Goal: Information Seeking & Learning: Compare options

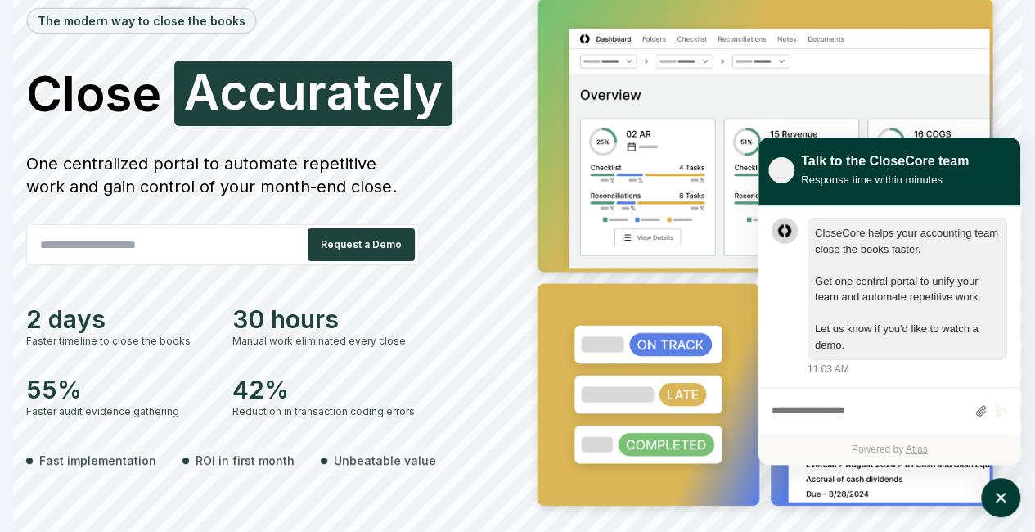
scroll to position [11, 0]
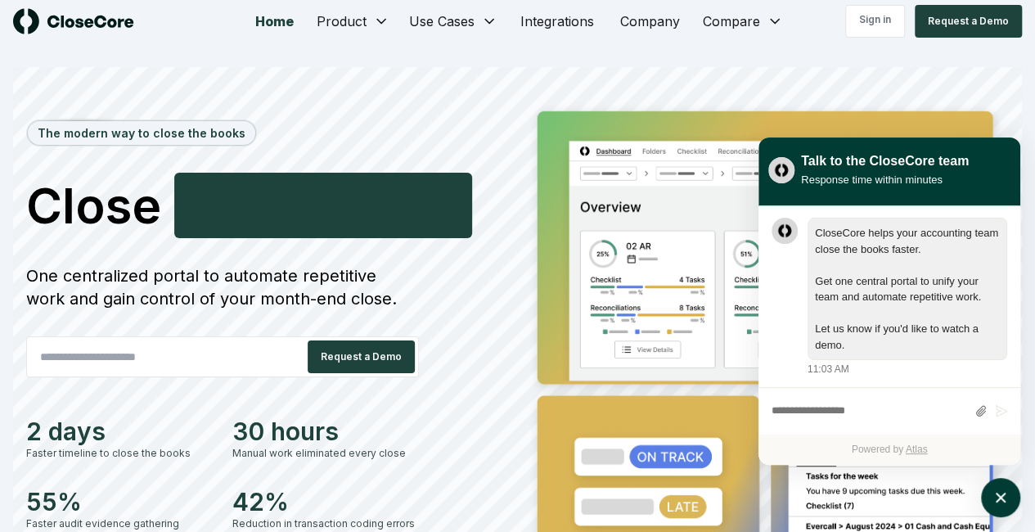
click at [505, 266] on div "The modern way to close the books Close Faster C o n f i d e n t l y One centra…" at bounding box center [268, 370] width 485 height 540
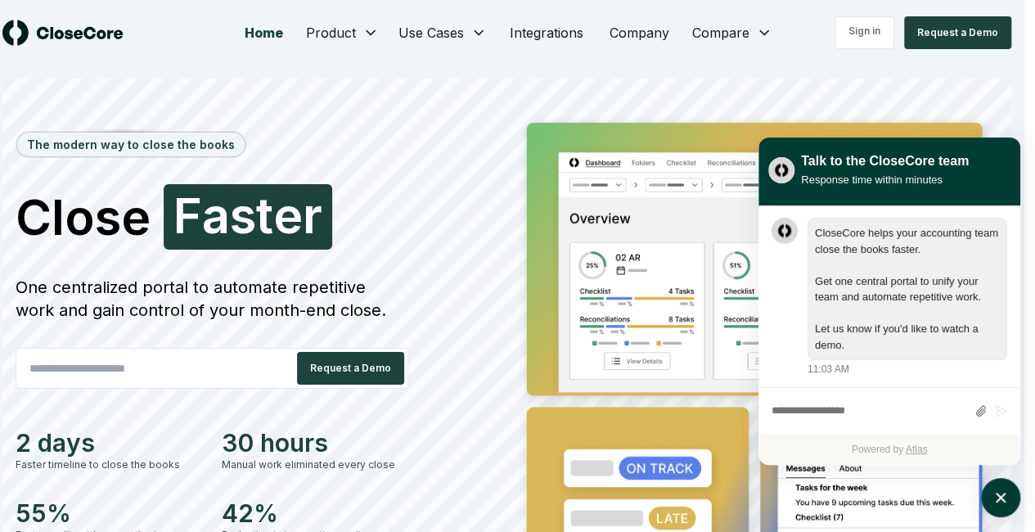
scroll to position [1, 11]
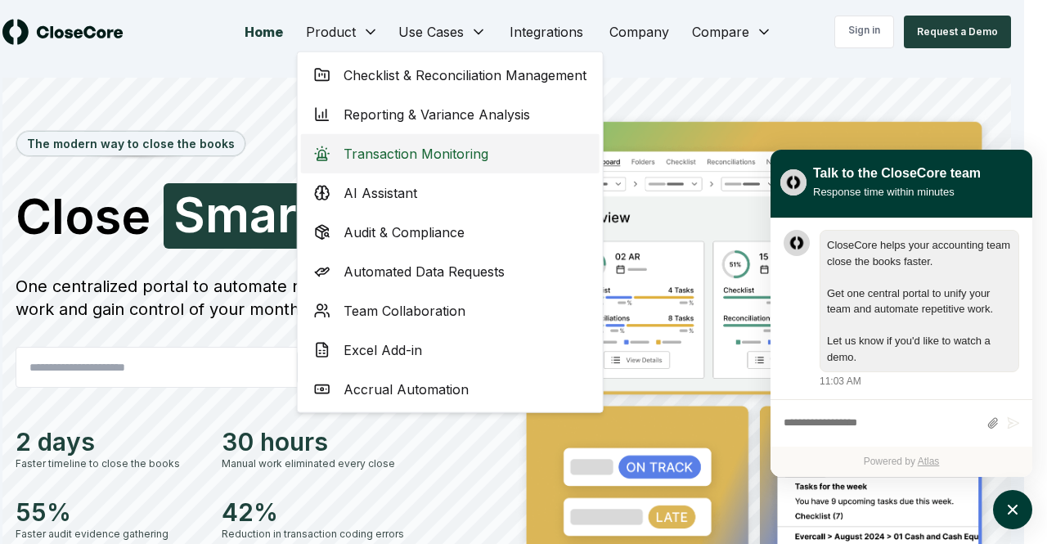
click at [546, 154] on div "Transaction Monitoring" at bounding box center [450, 153] width 299 height 39
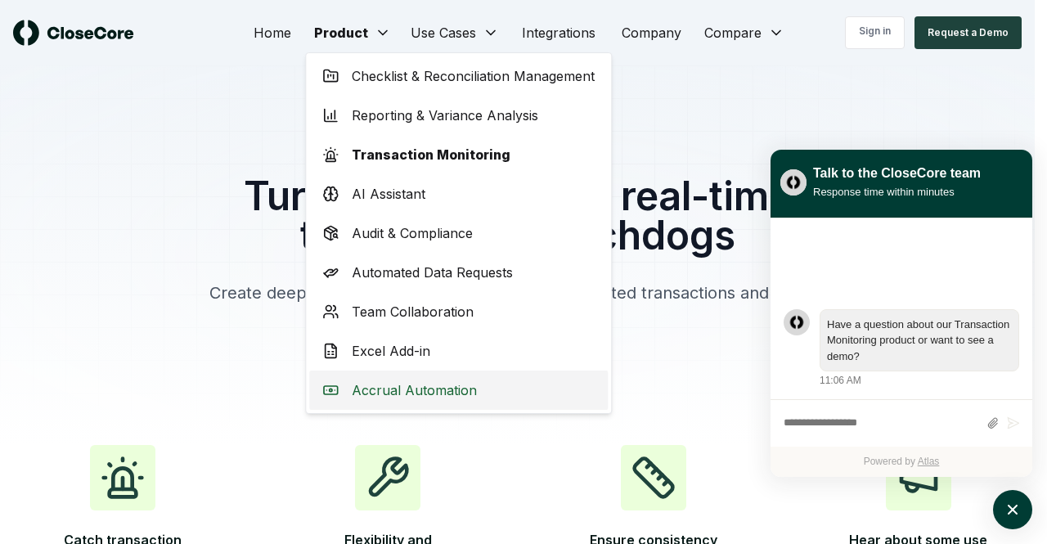
click at [401, 398] on span "Accrual Automation" at bounding box center [414, 390] width 125 height 20
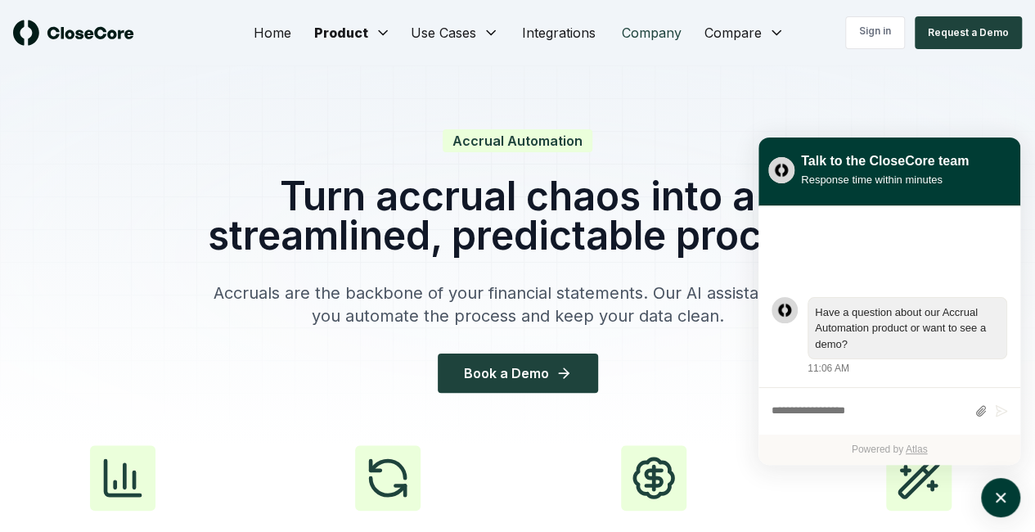
click at [654, 37] on link "Company" at bounding box center [652, 32] width 86 height 33
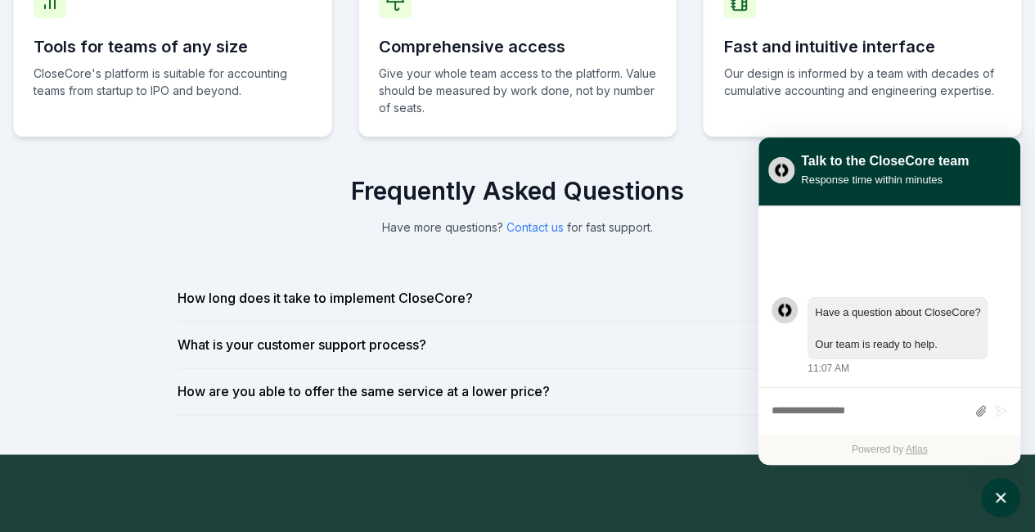
scroll to position [1098, 0]
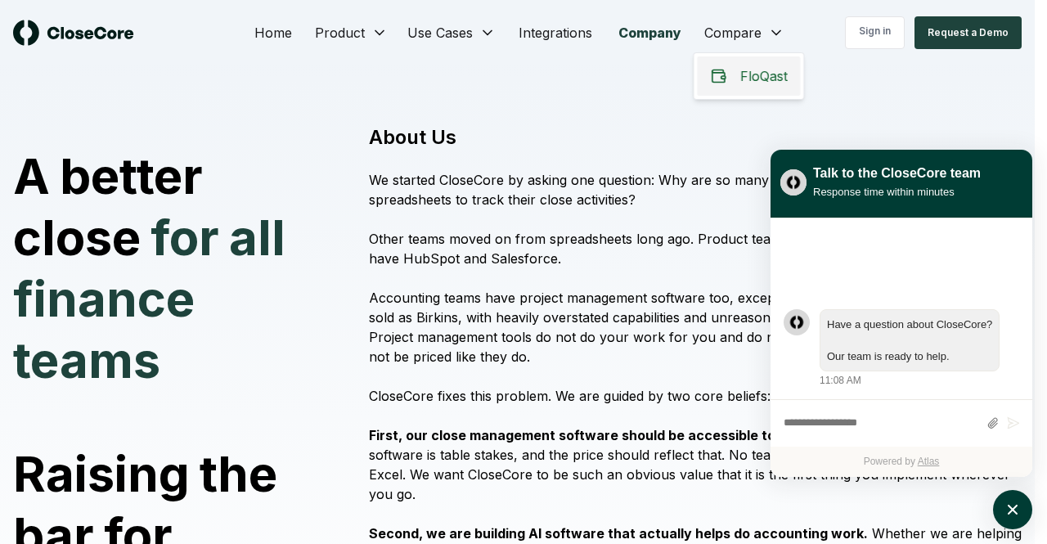
click at [731, 76] on div "FloQast" at bounding box center [748, 75] width 103 height 39
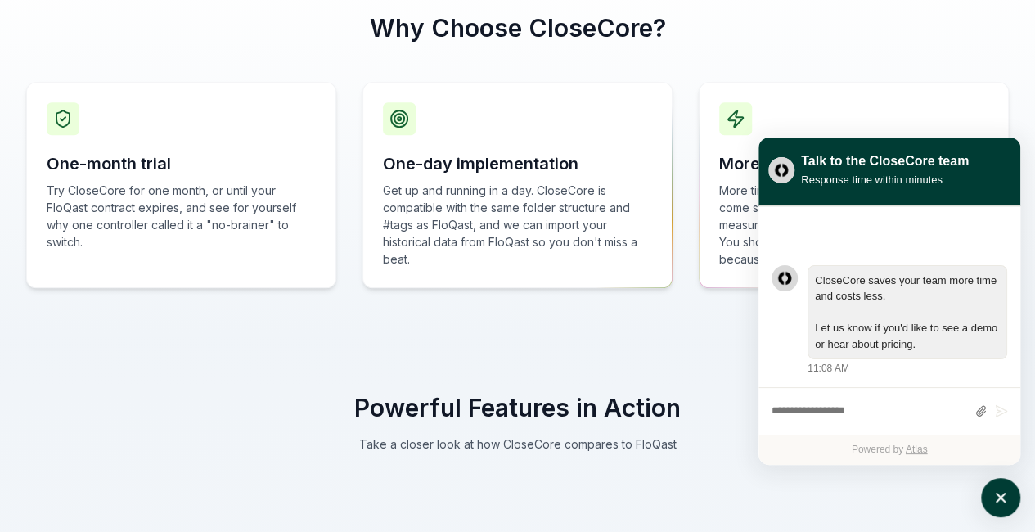
scroll to position [461, 0]
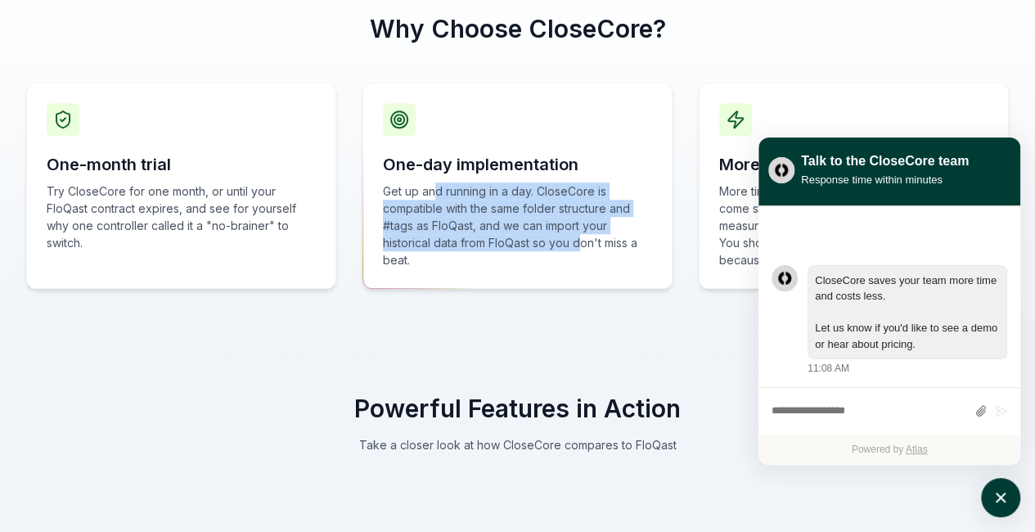
drag, startPoint x: 434, startPoint y: 187, endPoint x: 581, endPoint y: 247, distance: 158.5
click at [581, 247] on p "Get up and running in a day. CloseCore is compatible with the same folder struc…" at bounding box center [517, 225] width 269 height 86
drag, startPoint x: 581, startPoint y: 247, endPoint x: 456, endPoint y: 196, distance: 135.4
click at [456, 196] on p "Get up and running in a day. CloseCore is compatible with the same folder struc…" at bounding box center [517, 225] width 269 height 86
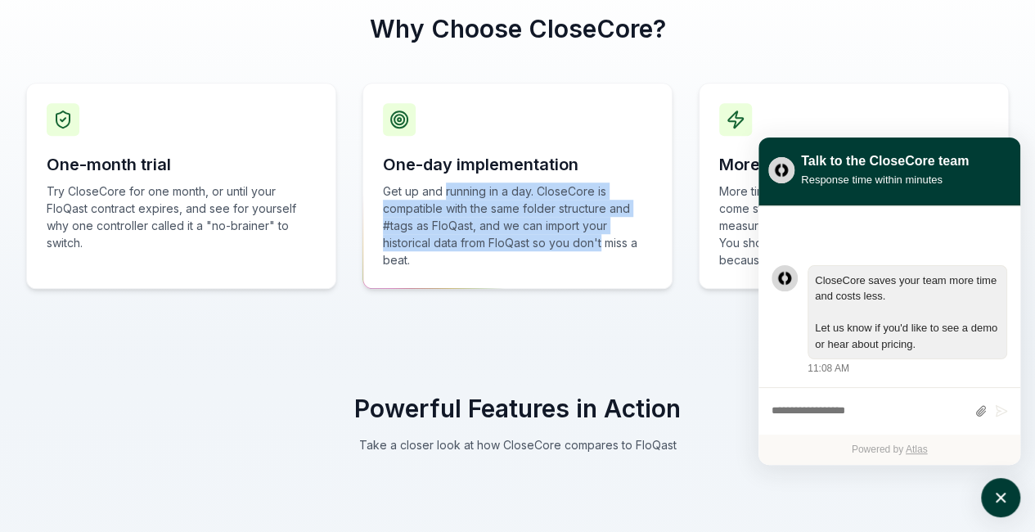
click at [456, 196] on p "Get up and running in a day. CloseCore is compatible with the same folder struc…" at bounding box center [517, 225] width 269 height 86
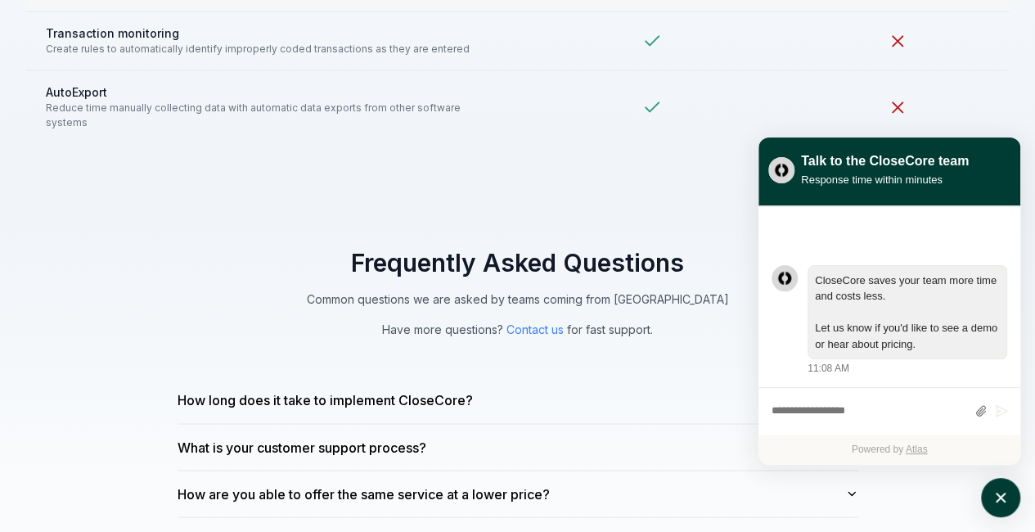
scroll to position [4238, 0]
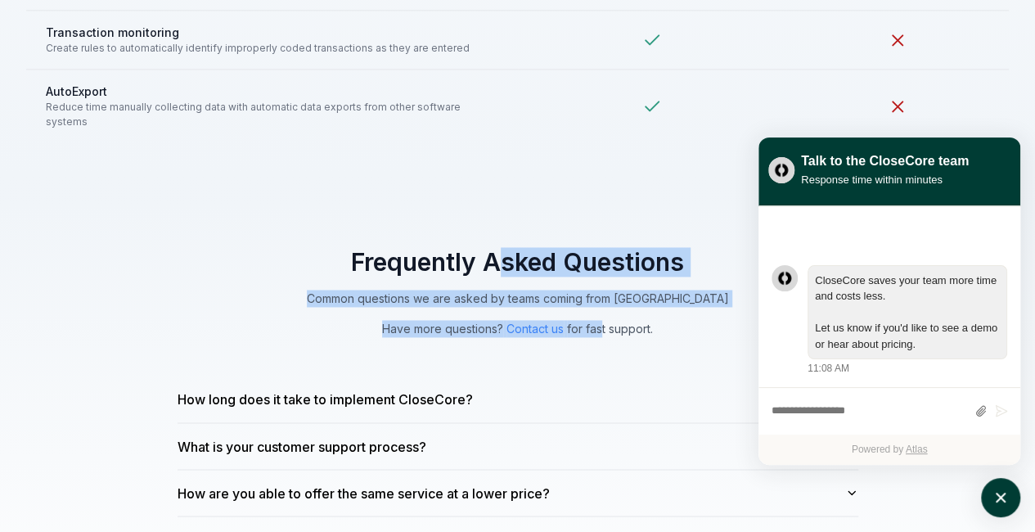
drag, startPoint x: 502, startPoint y: 236, endPoint x: 604, endPoint y: 318, distance: 130.8
click at [604, 318] on div "Frequently Asked Questions Common questions we are asked by teams coming from F…" at bounding box center [517, 451] width 733 height 409
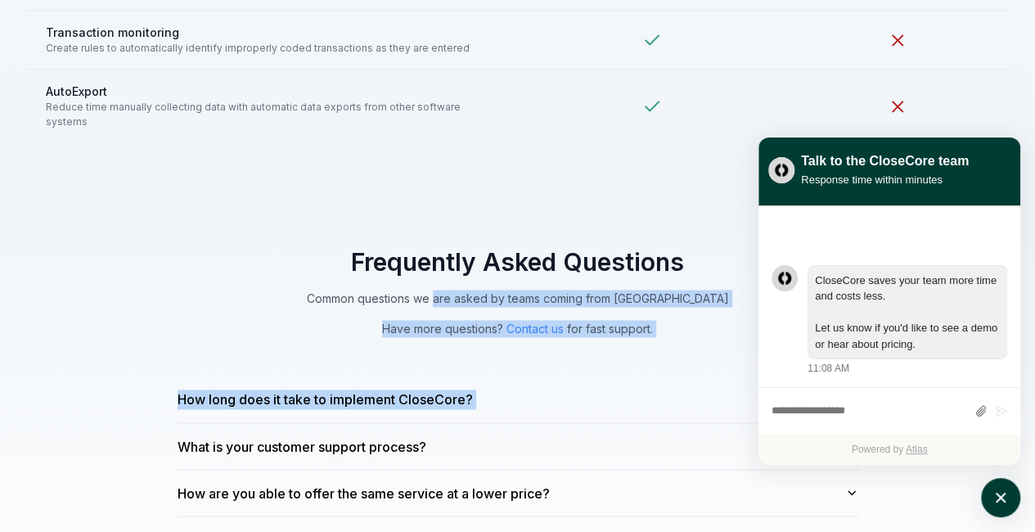
drag, startPoint x: 604, startPoint y: 318, endPoint x: 474, endPoint y: 258, distance: 143.5
click at [474, 258] on div "Frequently Asked Questions Common questions we are asked by teams coming from F…" at bounding box center [517, 451] width 733 height 409
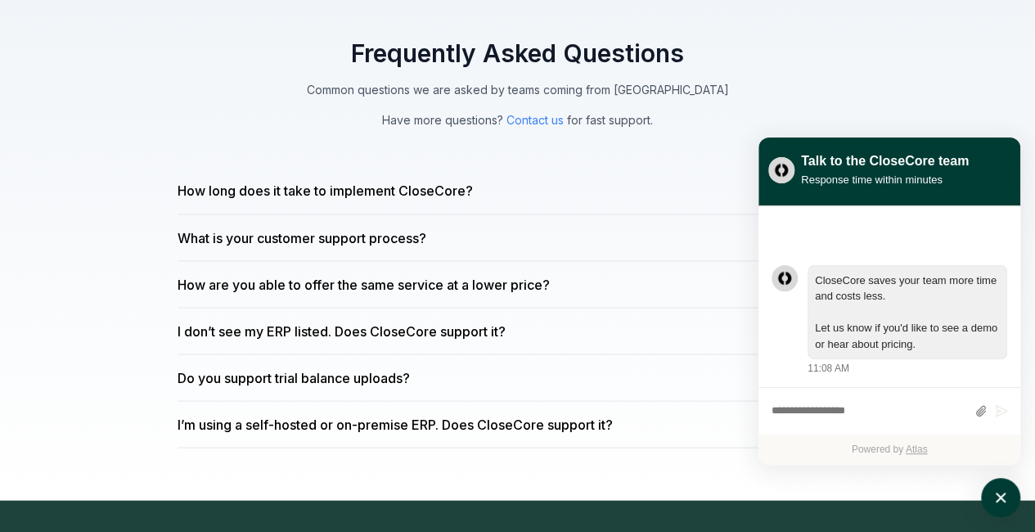
scroll to position [4540, 0]
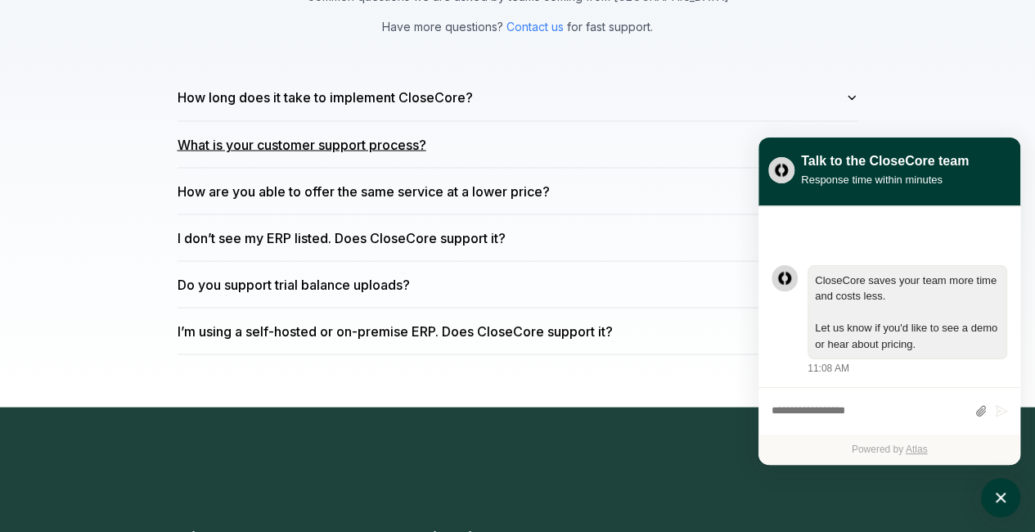
click at [697, 122] on button "What is your customer support process?" at bounding box center [518, 144] width 681 height 46
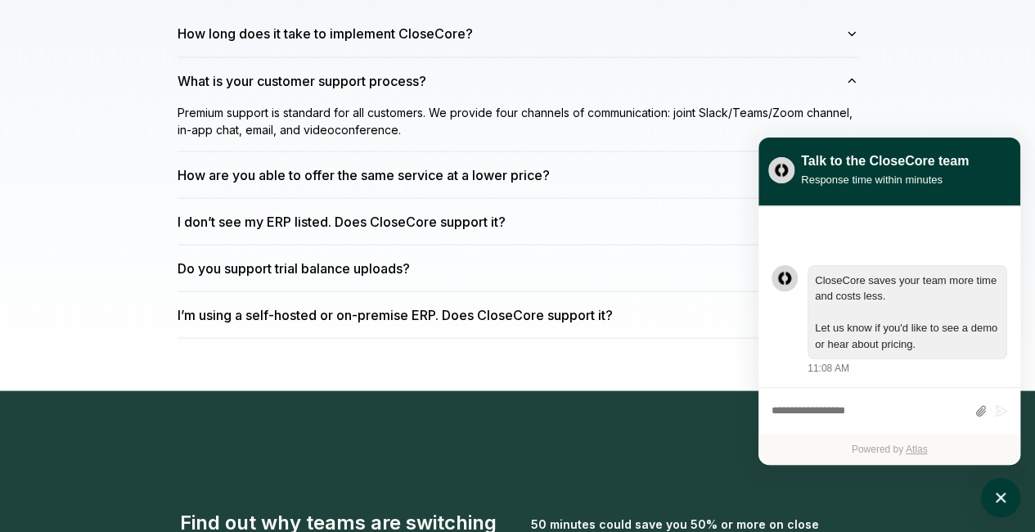
scroll to position [4605, 0]
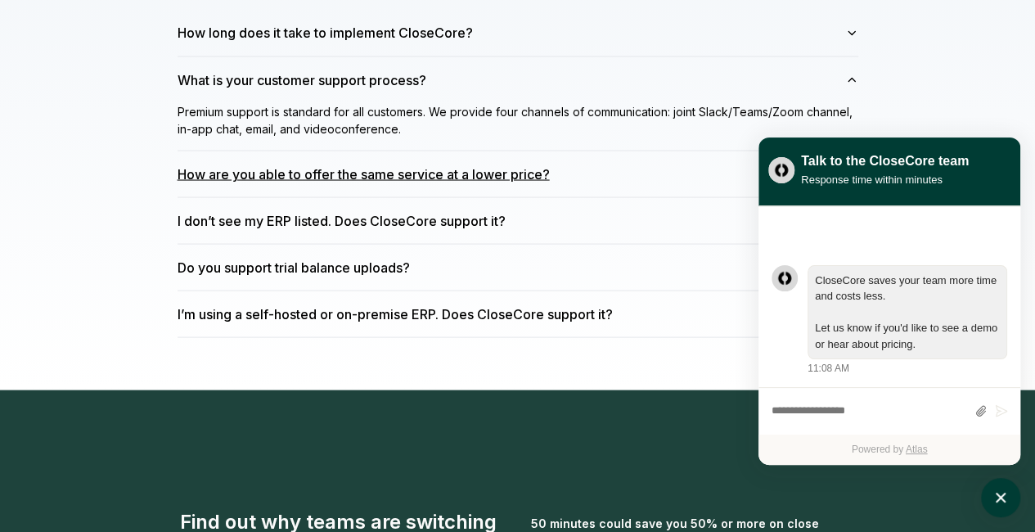
click at [592, 151] on button "How are you able to offer the same service at a lower price?" at bounding box center [518, 174] width 681 height 46
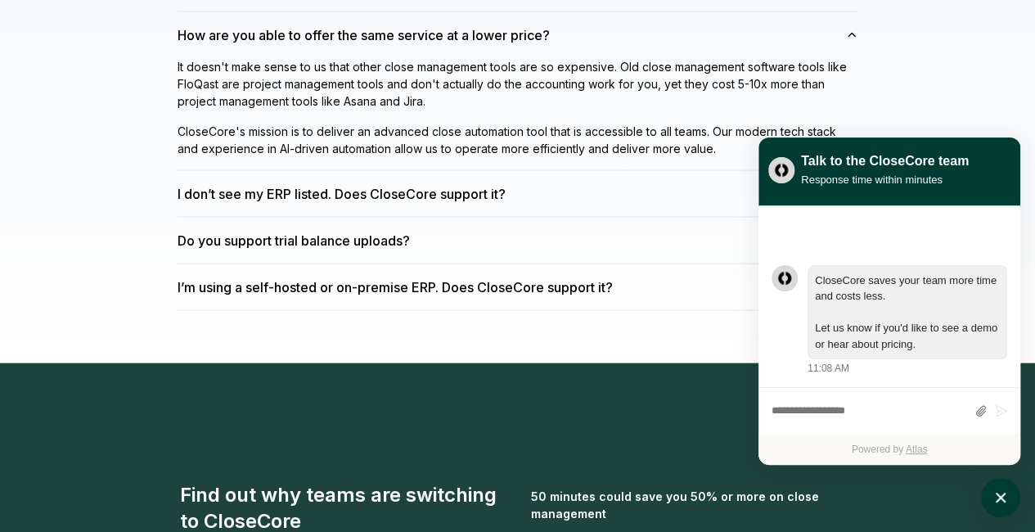
scroll to position [4696, 0]
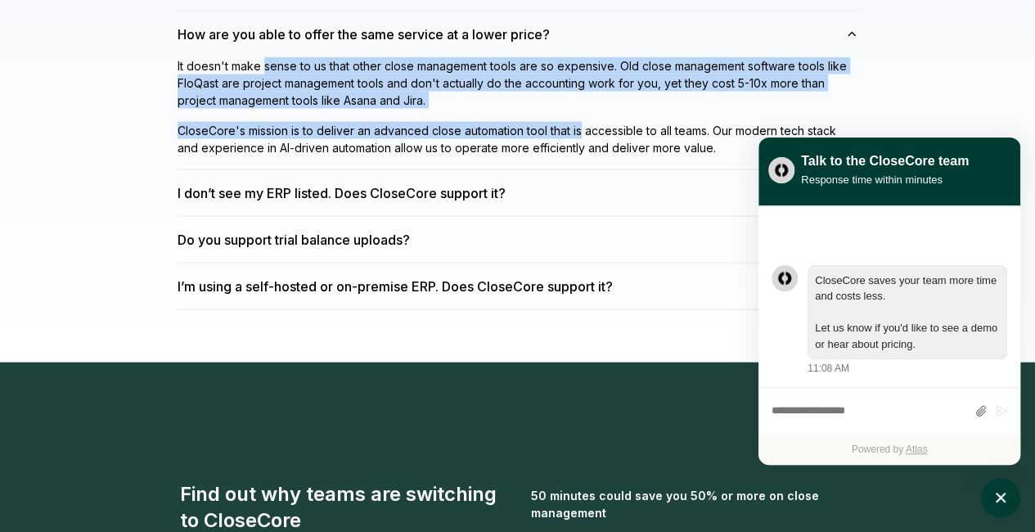
drag, startPoint x: 263, startPoint y: 50, endPoint x: 587, endPoint y: 119, distance: 331.2
click at [587, 119] on div "It doesn't make sense to us that other close management tools are so expensive.…" at bounding box center [518, 106] width 681 height 99
click at [587, 122] on p "CloseCore's mission is to deliver an advanced close automation tool that is acc…" at bounding box center [518, 139] width 681 height 34
drag, startPoint x: 587, startPoint y: 119, endPoint x: 268, endPoint y: 35, distance: 330.6
click at [268, 35] on div "How are you able to offer the same service at a lower price? It doesn't make se…" at bounding box center [518, 90] width 681 height 159
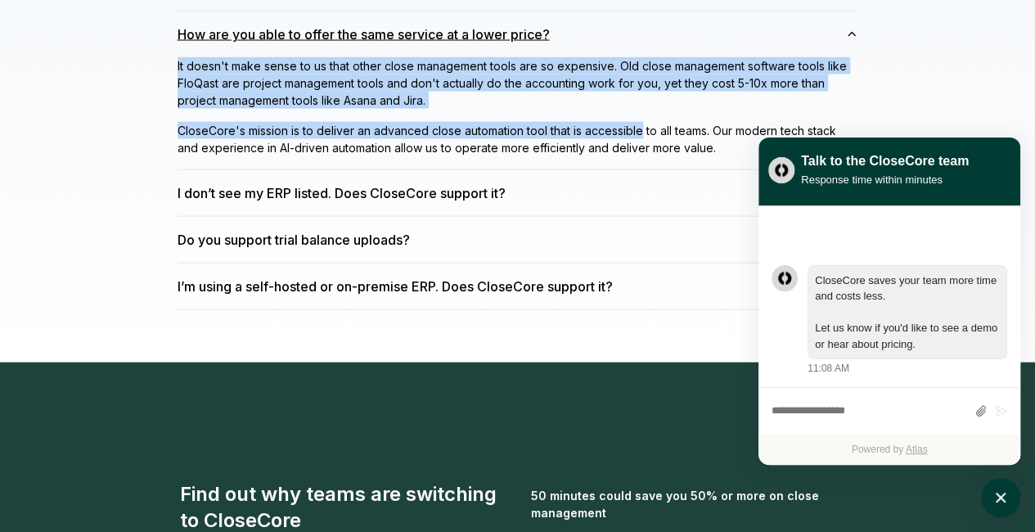
click at [268, 35] on button "How are you able to offer the same service at a lower price?" at bounding box center [518, 34] width 681 height 46
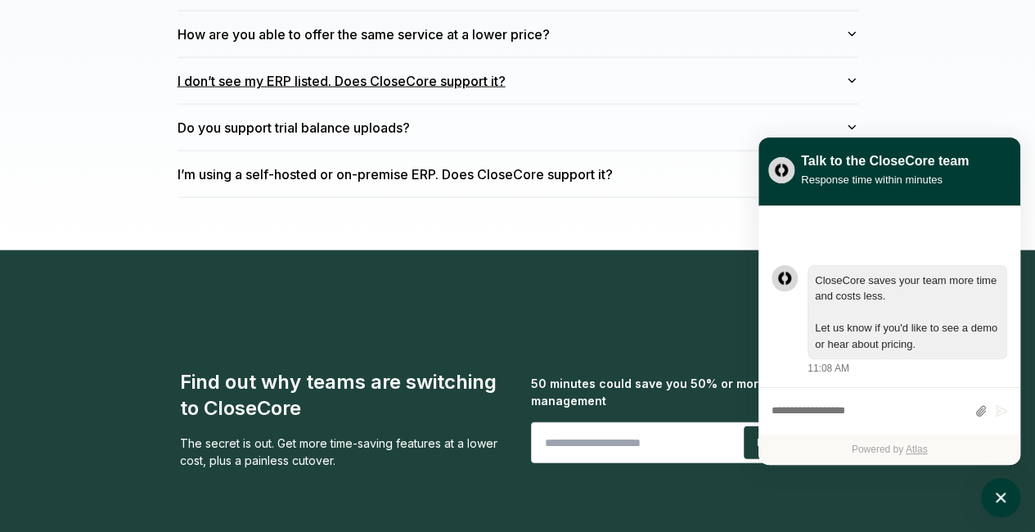
click at [610, 58] on button "I don’t see my ERP listed. Does CloseCore support it?" at bounding box center [518, 81] width 681 height 46
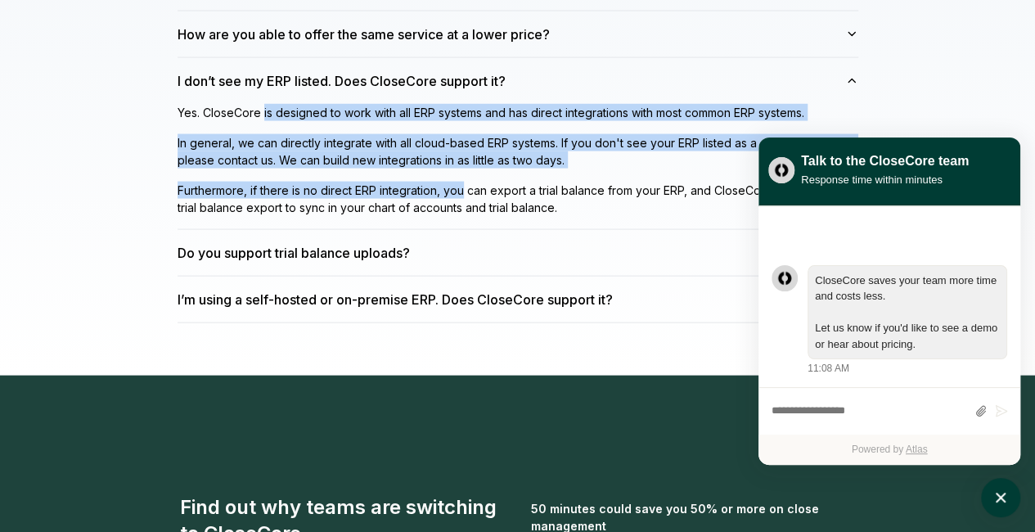
drag, startPoint x: 262, startPoint y: 89, endPoint x: 465, endPoint y: 179, distance: 221.9
click at [465, 179] on div "Yes. CloseCore is designed to work with all ERP systems and has direct integrat…" at bounding box center [518, 160] width 681 height 112
click at [465, 182] on p "Furthermore, if there is no direct ERP integration, you can export a trial bala…" at bounding box center [518, 199] width 681 height 34
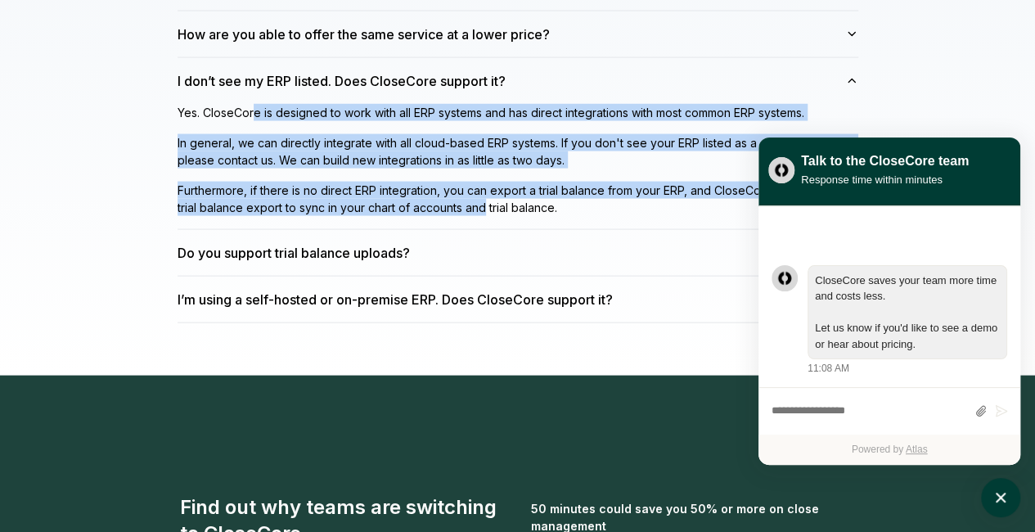
drag, startPoint x: 483, startPoint y: 191, endPoint x: 252, endPoint y: 89, distance: 252.8
click at [252, 104] on div "Yes. CloseCore is designed to work with all ERP systems and has direct integrat…" at bounding box center [518, 160] width 681 height 112
click at [252, 104] on p "Yes. CloseCore is designed to work with all ERP systems and has direct integrat…" at bounding box center [518, 112] width 681 height 17
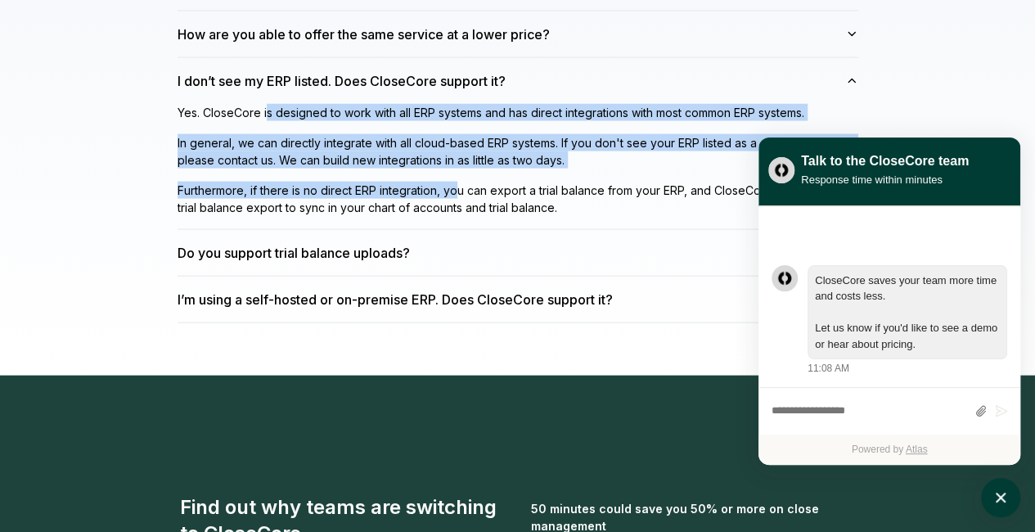
drag, startPoint x: 265, startPoint y: 90, endPoint x: 456, endPoint y: 177, distance: 209.4
click at [456, 177] on div "Yes. CloseCore is designed to work with all ERP systems and has direct integrat…" at bounding box center [518, 160] width 681 height 112
click at [456, 182] on p "Furthermore, if there is no direct ERP integration, you can export a trial bala…" at bounding box center [518, 199] width 681 height 34
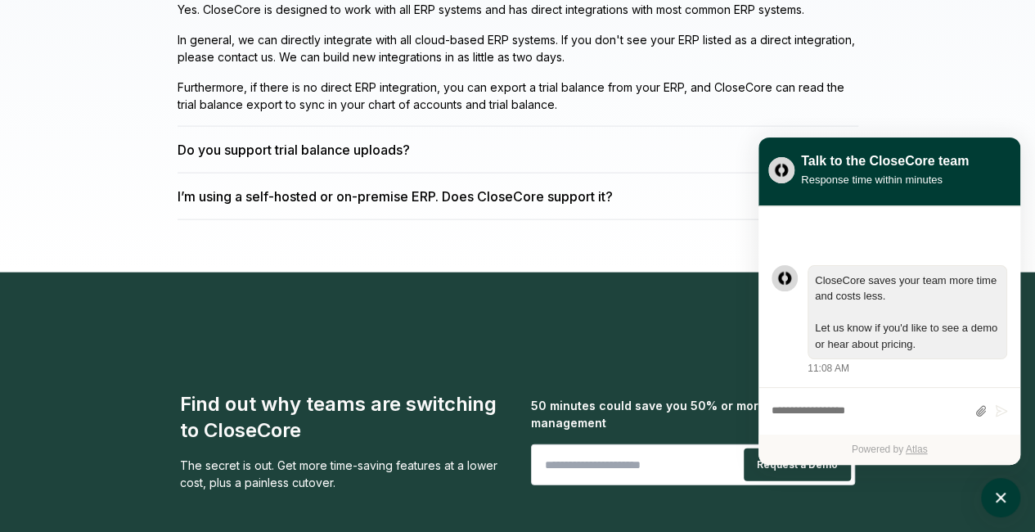
scroll to position [4836, 0]
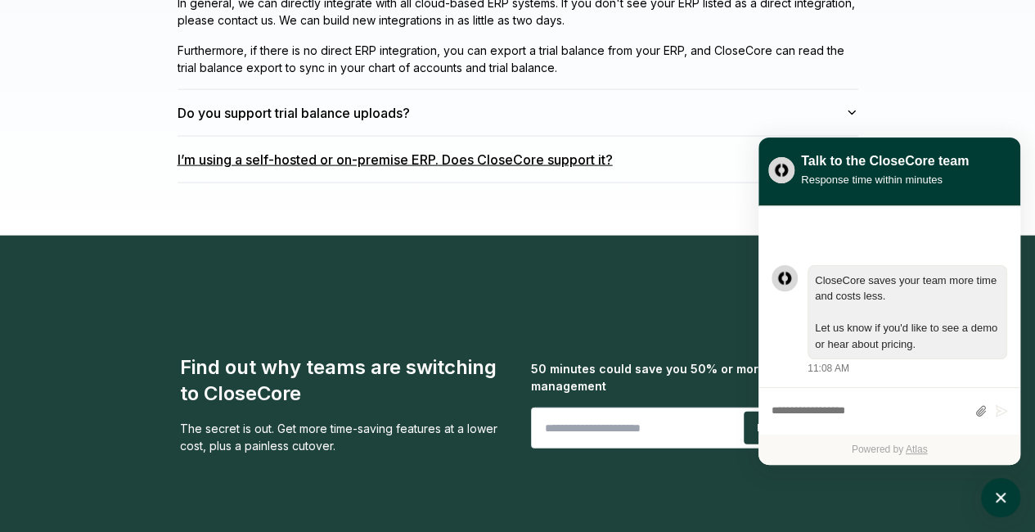
click at [689, 146] on button "I’m using a self-hosted or on-premise ERP. Does CloseCore support it?" at bounding box center [518, 160] width 681 height 46
